Goal: Navigation & Orientation: Find specific page/section

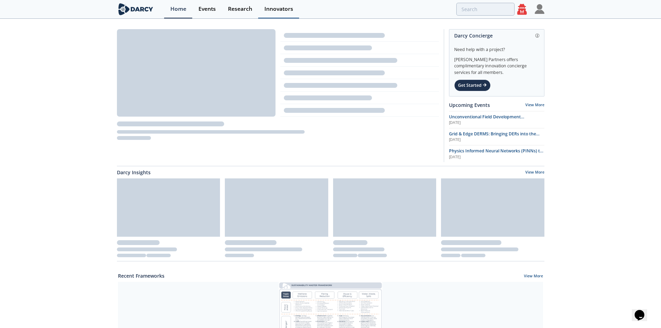
click at [284, 4] on link "Innovators" at bounding box center [278, 9] width 41 height 18
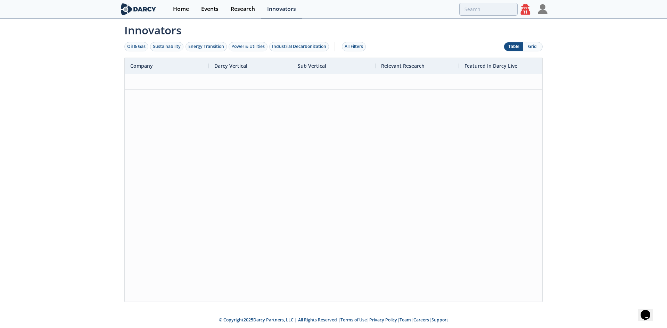
click at [528, 9] on icon at bounding box center [525, 9] width 10 height 11
